Goal: Task Accomplishment & Management: Manage account settings

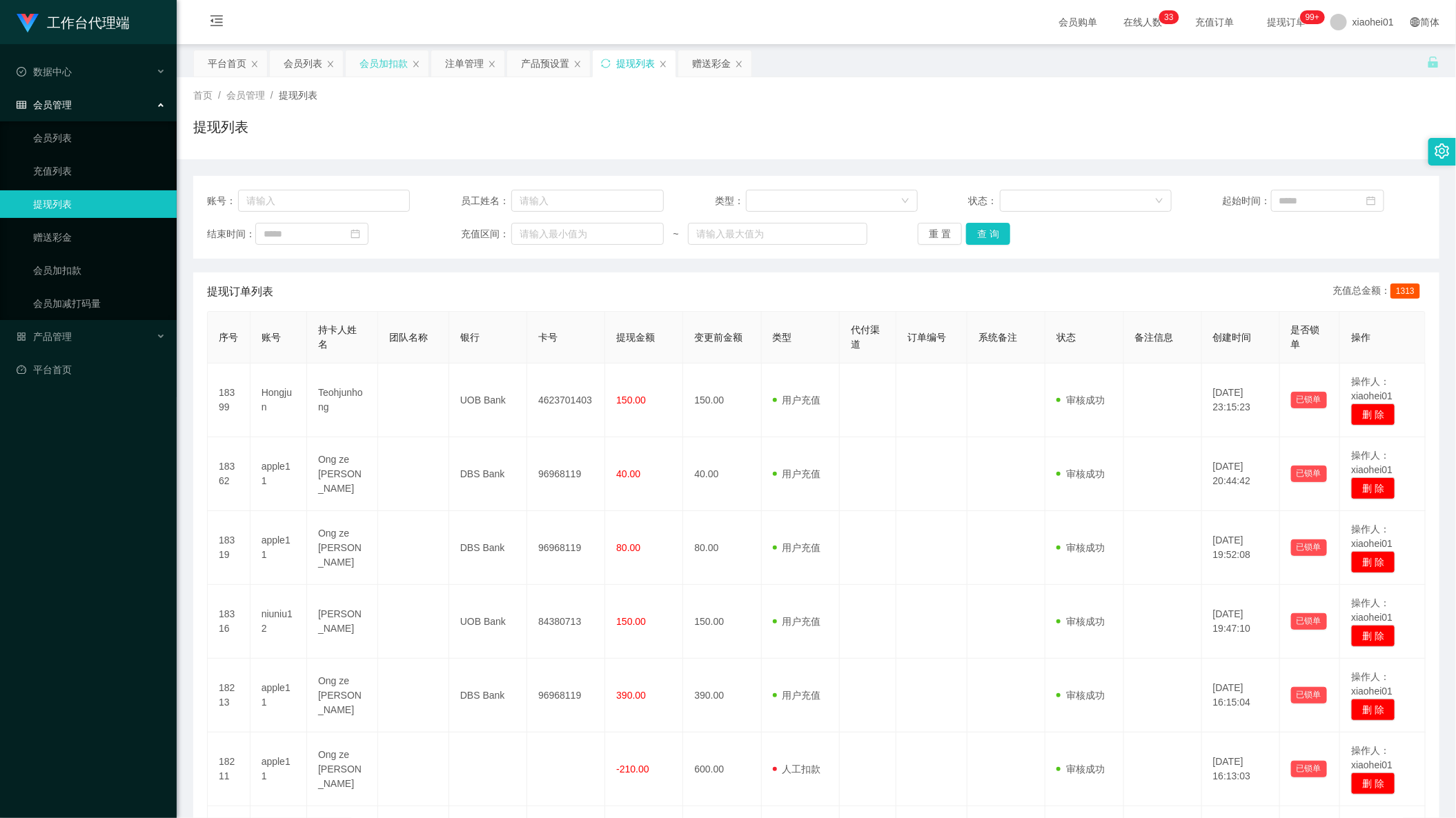
click at [398, 67] on div "会员加扣款" at bounding box center [383, 63] width 48 height 26
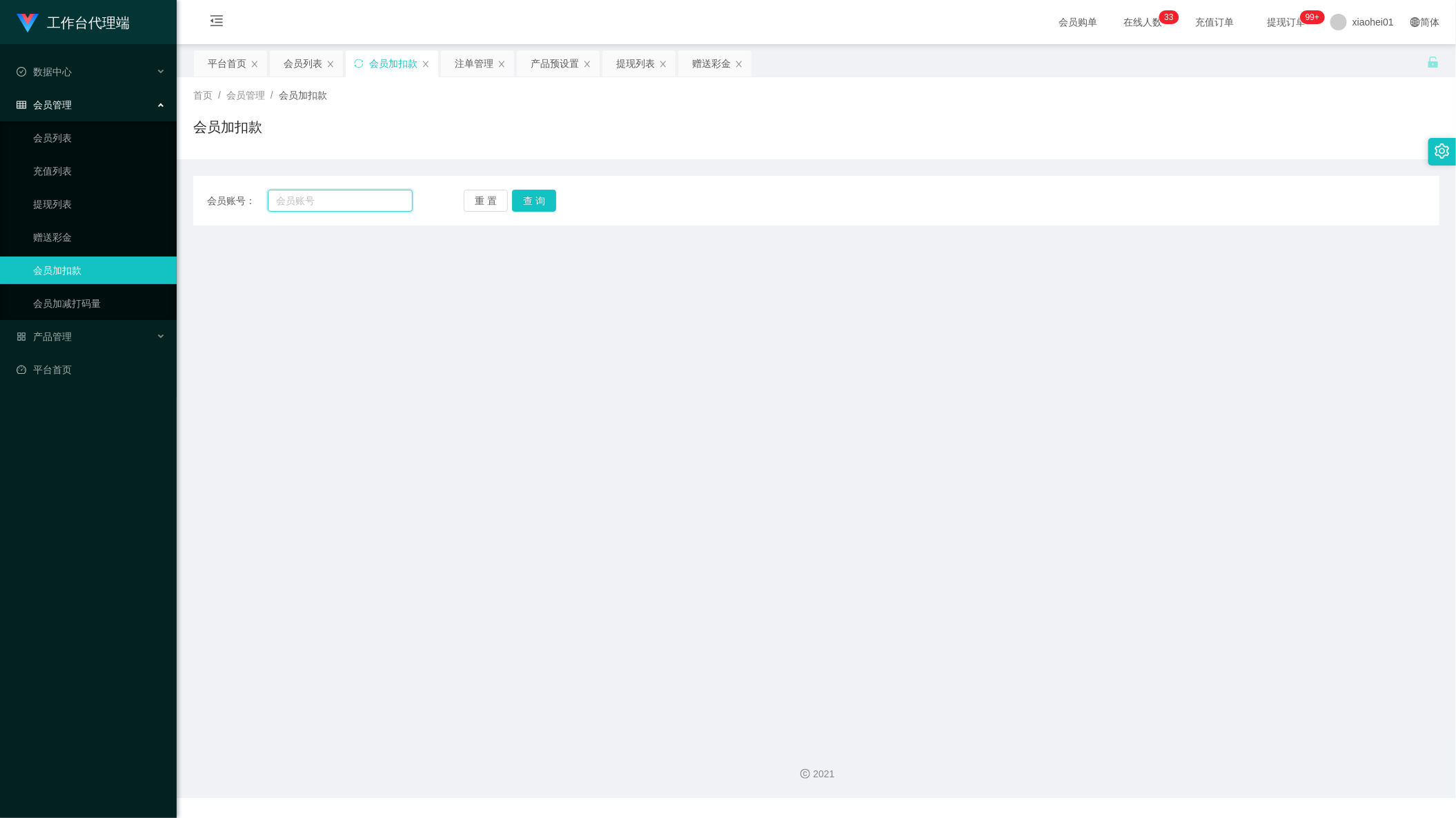
click at [348, 207] on input "text" at bounding box center [340, 201] width 145 height 22
paste input "niuniu12"
type input "niuniu12"
click at [537, 203] on button "查 询" at bounding box center [534, 201] width 44 height 22
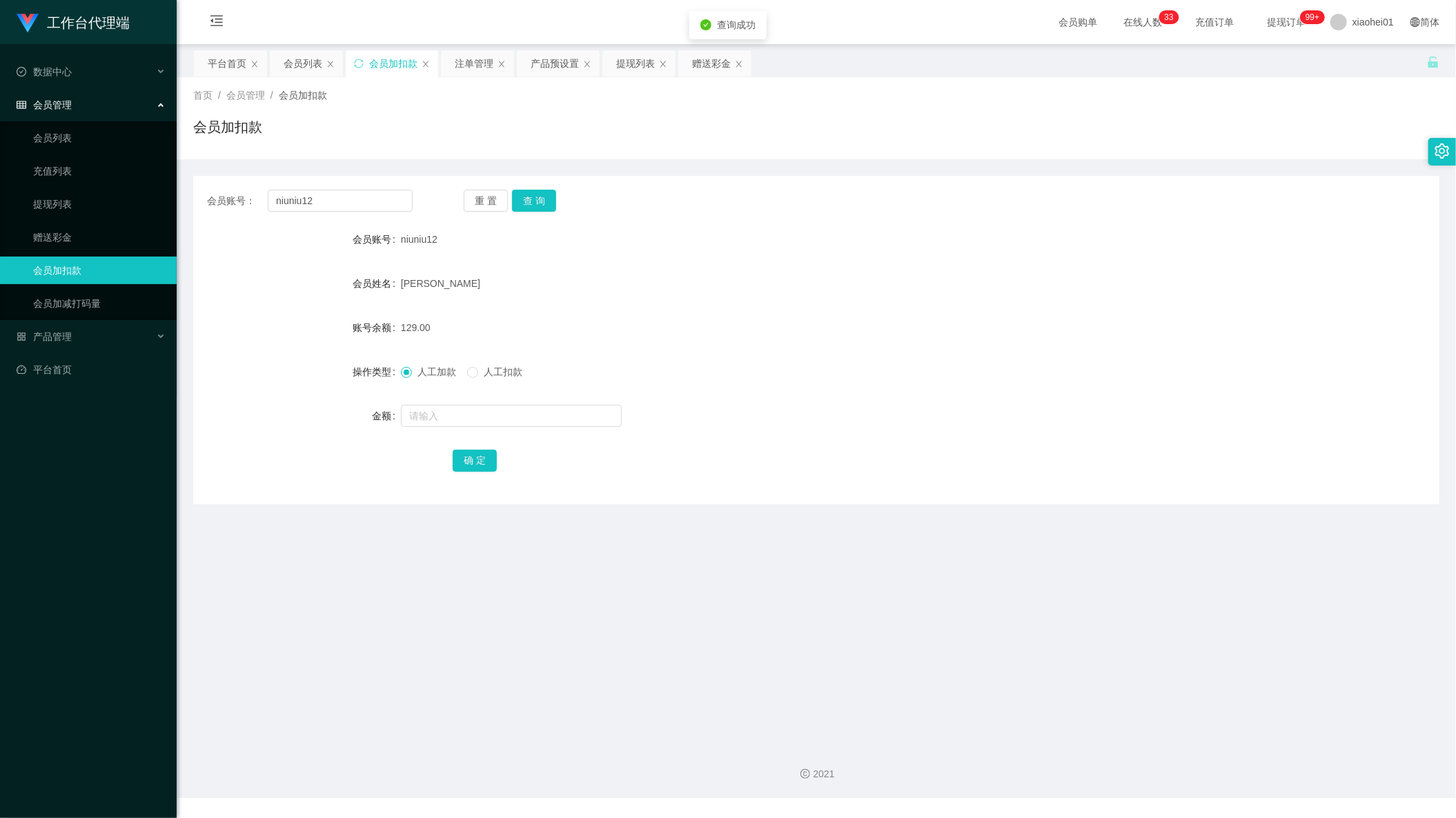
drag, startPoint x: 630, startPoint y: 349, endPoint x: 633, endPoint y: 343, distance: 6.7
click at [630, 349] on form "会员账号 niuniu12 会员姓名 [PERSON_NAME] 账号余额 129.00 操作类型 人工加款 人工扣款 金额 确 定" at bounding box center [816, 349] width 1246 height 248
drag, startPoint x: 358, startPoint y: 196, endPoint x: 190, endPoint y: 203, distance: 168.1
click at [197, 203] on div "会员账号： niuniu12 重 置 查 询" at bounding box center [816, 201] width 1246 height 22
drag, startPoint x: 535, startPoint y: 199, endPoint x: 536, endPoint y: 211, distance: 12.0
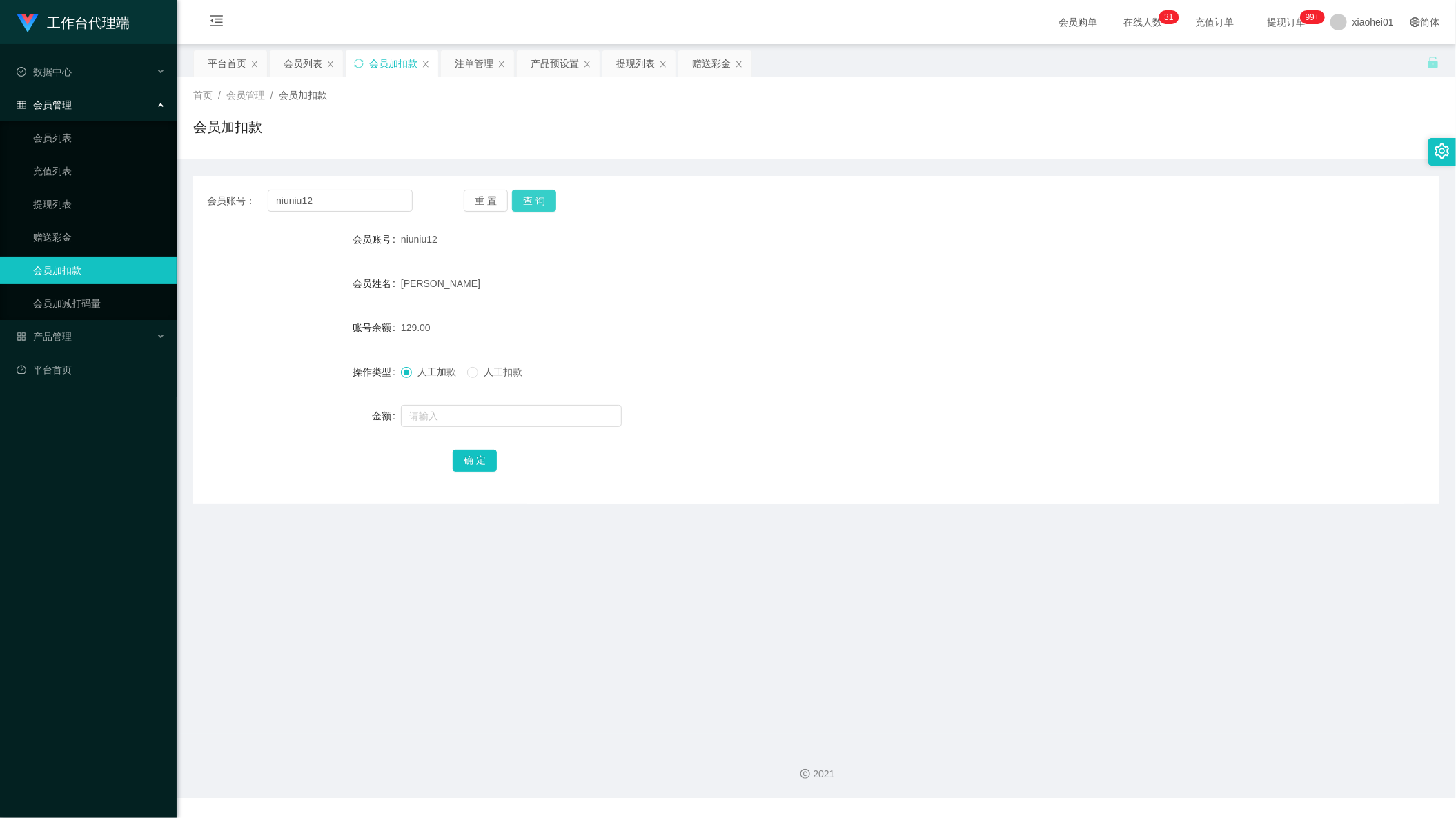
click at [535, 201] on button "查 询" at bounding box center [534, 201] width 44 height 22
click at [630, 58] on div "提现列表" at bounding box center [635, 63] width 39 height 26
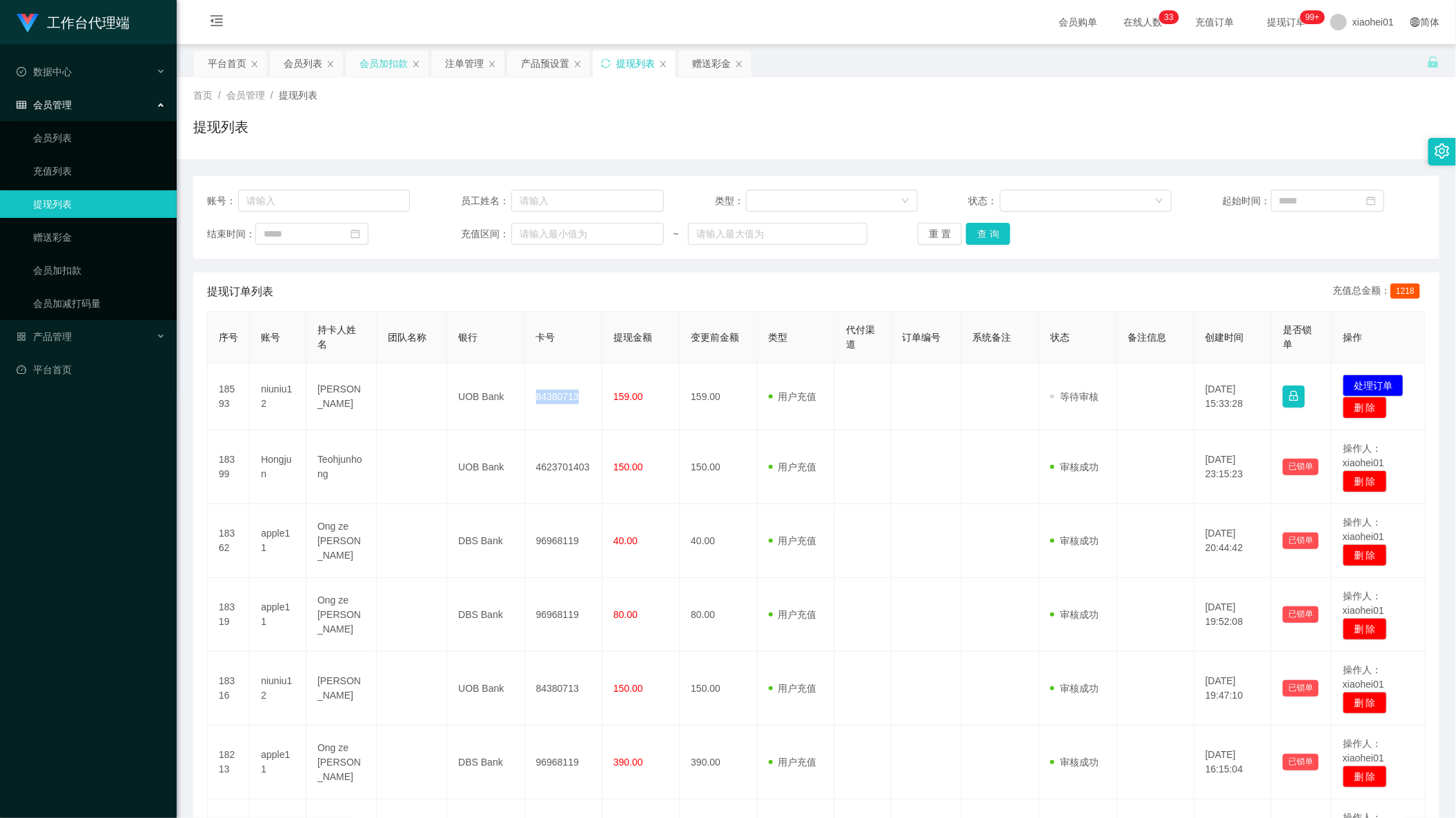
click at [385, 55] on div "会员加扣款" at bounding box center [383, 63] width 48 height 26
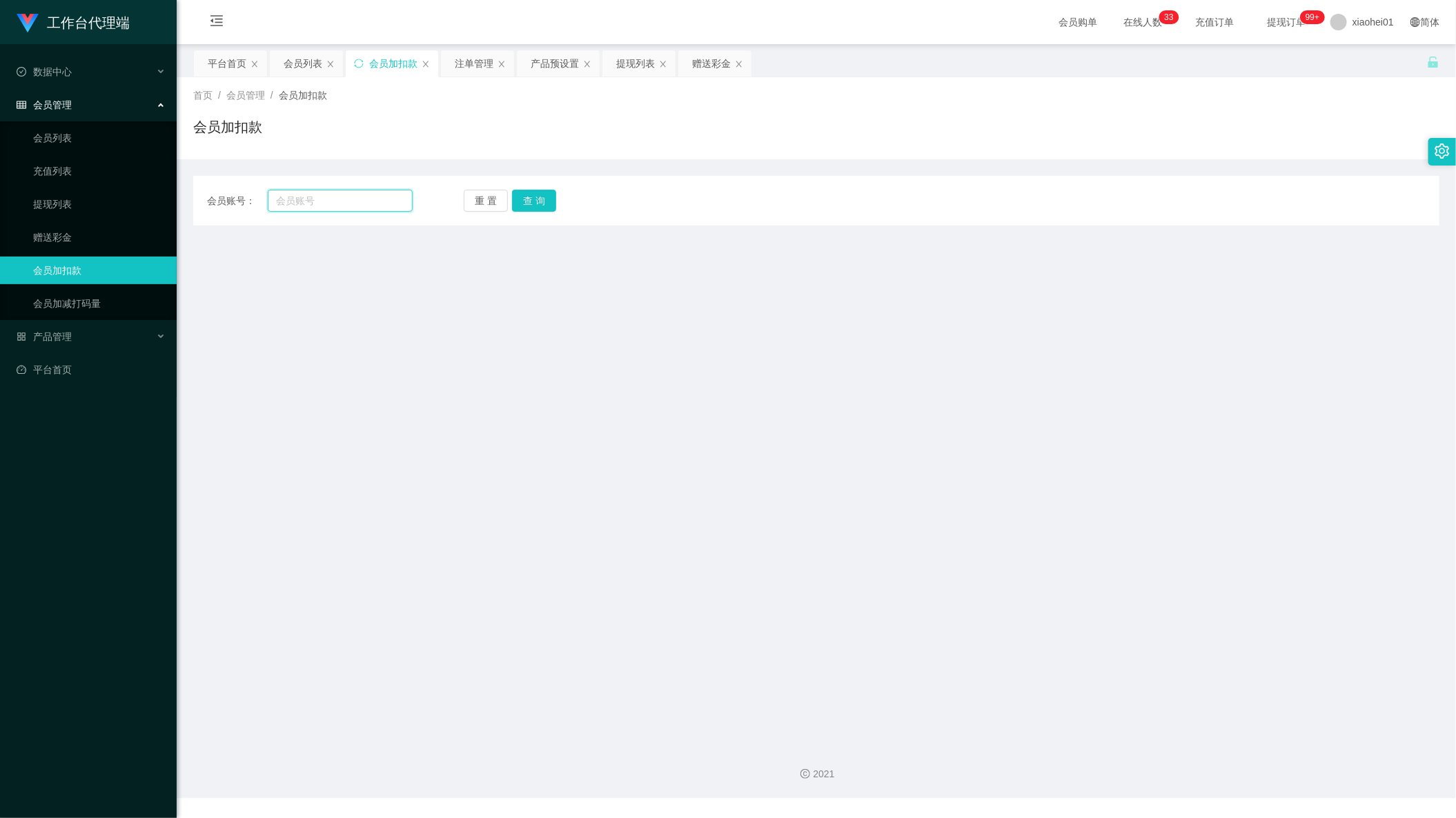
click at [378, 203] on input "text" at bounding box center [340, 201] width 145 height 22
paste input "niuniu12"
type input "niuniu12"
click at [526, 201] on button "查 询" at bounding box center [534, 201] width 44 height 22
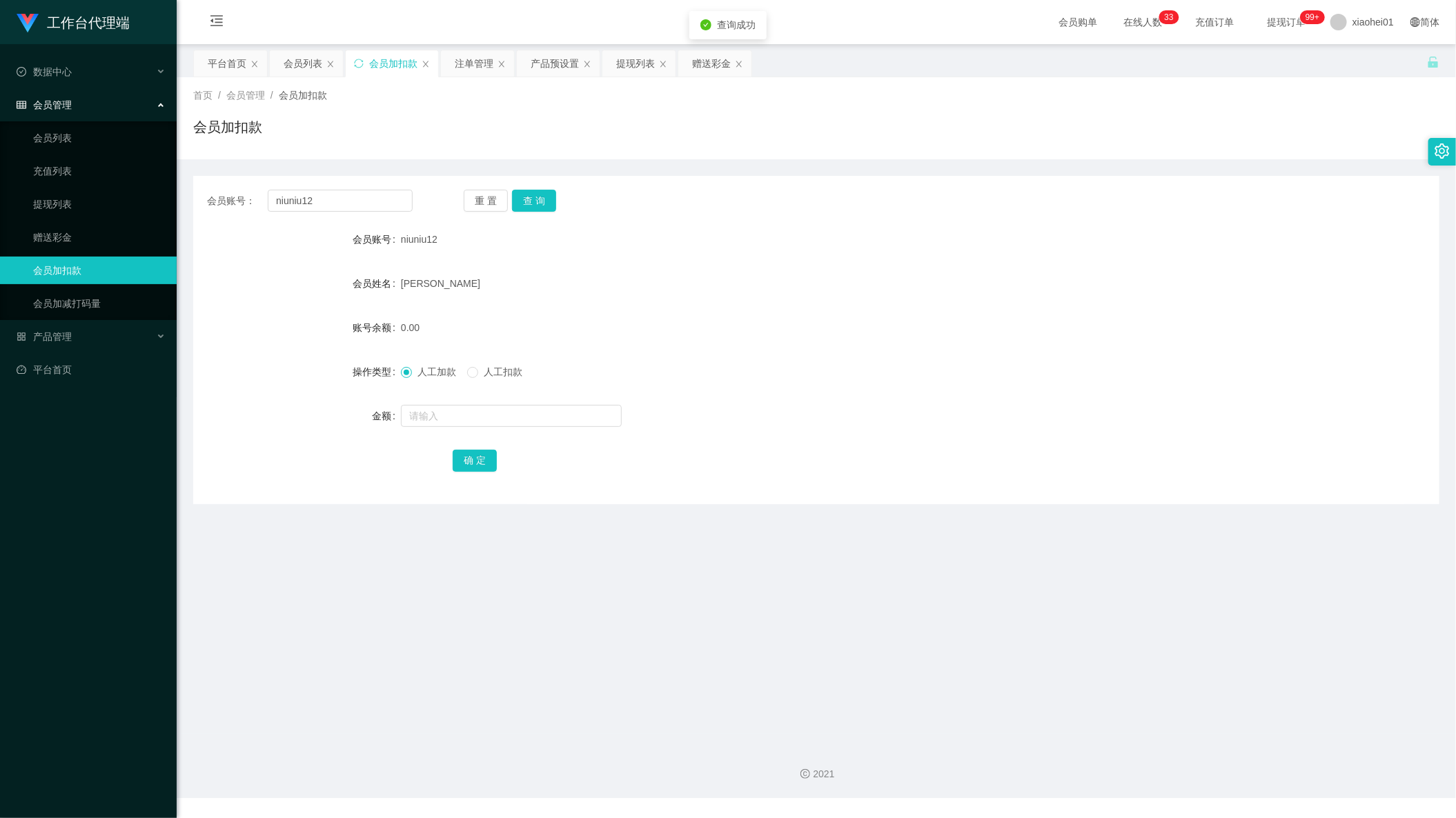
drag, startPoint x: 617, startPoint y: 362, endPoint x: 621, endPoint y: 338, distance: 24.3
click at [619, 356] on form "会员账号 niuniu12 会员姓名 CHONG LAI HWA 账号余额 0.00 操作类型 人工加款 人工扣款 金额 确 定" at bounding box center [816, 349] width 1246 height 248
click at [630, 62] on div "提现列表" at bounding box center [635, 63] width 39 height 26
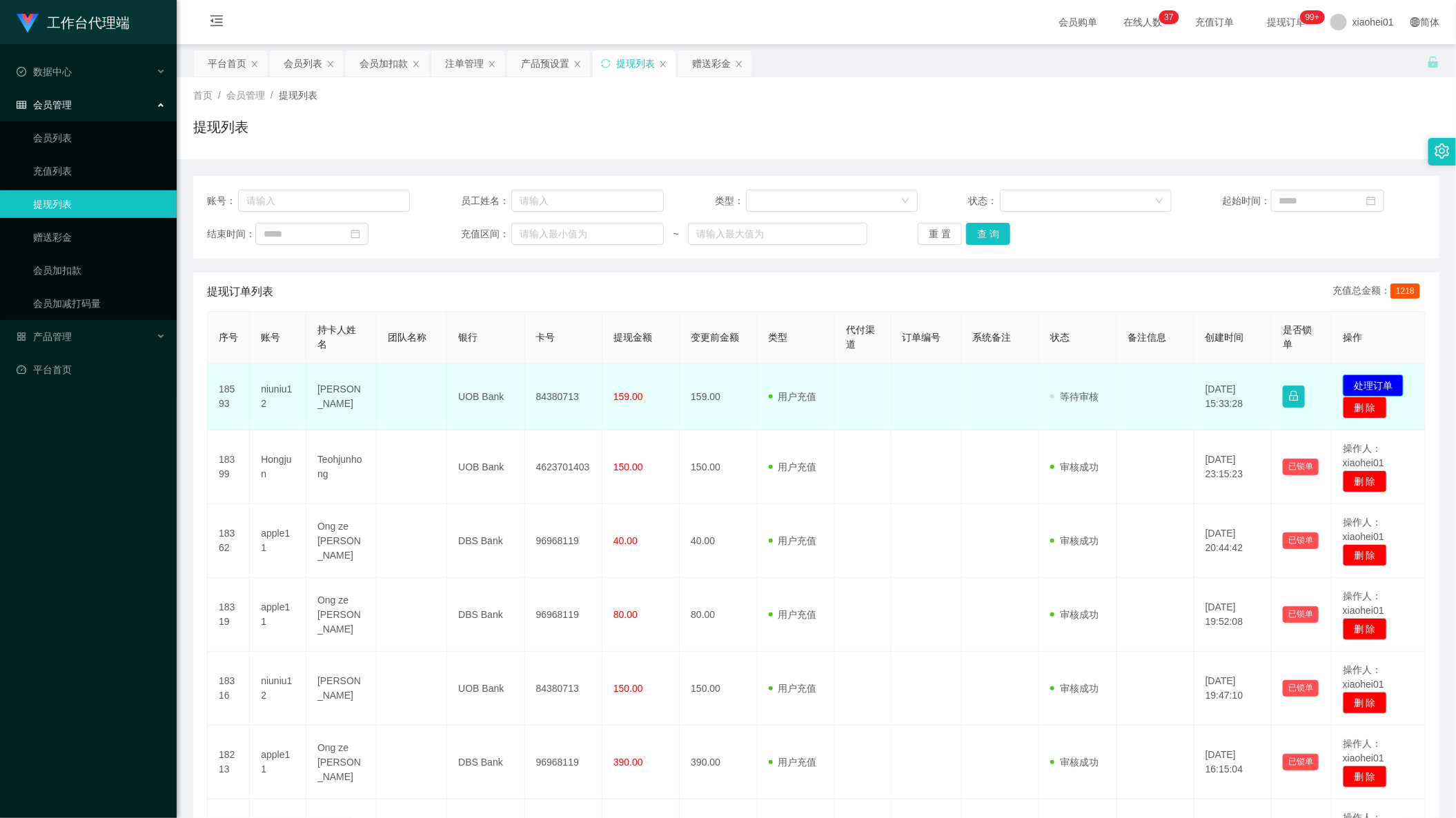
click at [1358, 378] on button "处理订单" at bounding box center [1373, 386] width 61 height 22
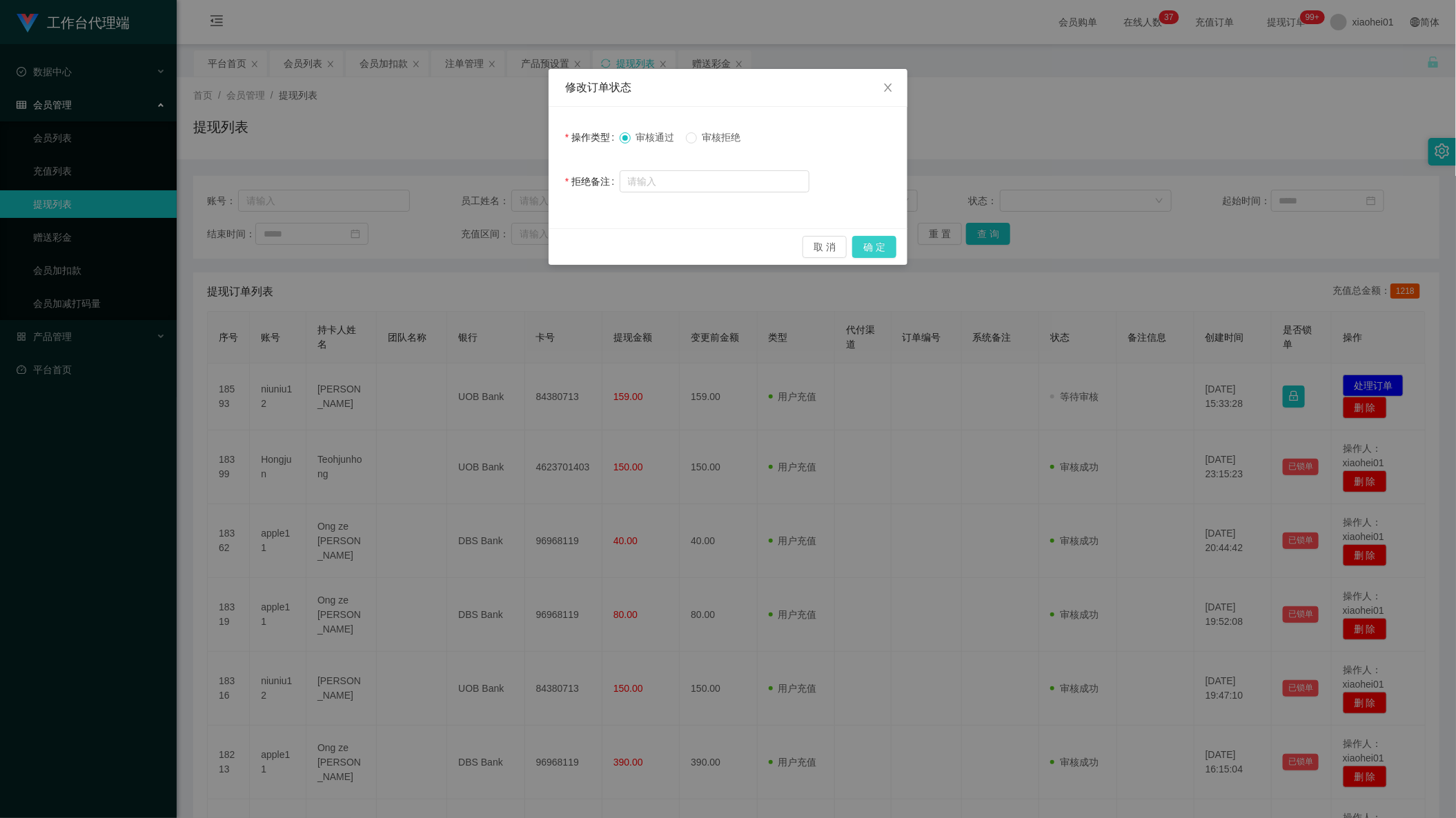
click at [860, 257] on button "确 定" at bounding box center [874, 247] width 44 height 22
